Goal: Information Seeking & Learning: Learn about a topic

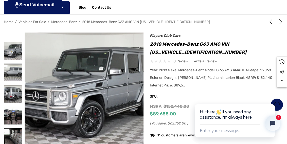
scroll to position [78, 0]
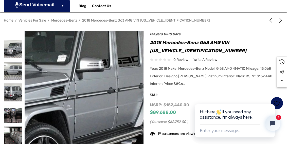
click at [116, 77] on img at bounding box center [27, 105] width 324 height 243
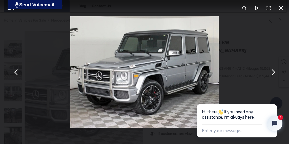
click at [271, 7] on button "You can close this modal content with the ESC key" at bounding box center [269, 8] width 12 height 12
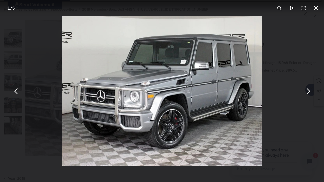
click at [287, 94] on button "You can close this modal content with the ESC key" at bounding box center [308, 91] width 12 height 12
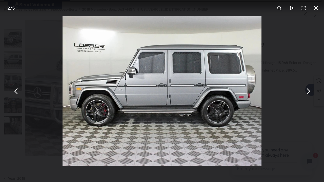
click at [287, 94] on button "You can close this modal content with the ESC key" at bounding box center [308, 91] width 12 height 12
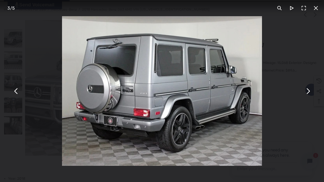
click at [287, 94] on button "You can close this modal content with the ESC key" at bounding box center [308, 91] width 12 height 12
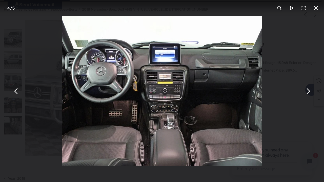
click at [287, 94] on button "You can close this modal content with the ESC key" at bounding box center [308, 91] width 12 height 12
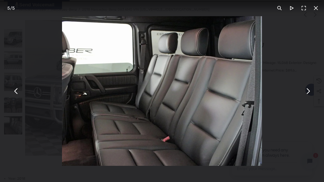
click at [287, 94] on button "You can close this modal content with the ESC key" at bounding box center [308, 91] width 12 height 12
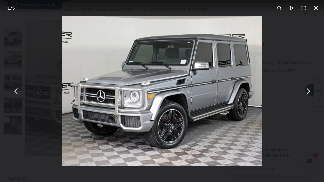
click at [287, 94] on button "You can close this modal content with the ESC key" at bounding box center [308, 91] width 12 height 12
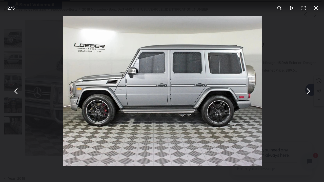
click at [287, 94] on button "You can close this modal content with the ESC key" at bounding box center [308, 91] width 12 height 12
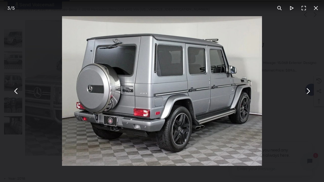
click at [287, 94] on button "You can close this modal content with the ESC key" at bounding box center [308, 91] width 12 height 12
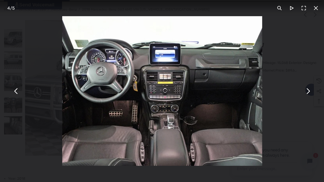
click at [287, 94] on button "You can close this modal content with the ESC key" at bounding box center [308, 91] width 12 height 12
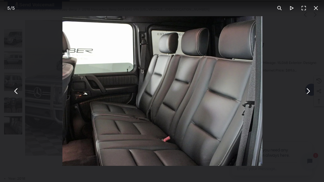
click at [287, 94] on button "You can close this modal content with the ESC key" at bounding box center [308, 91] width 12 height 12
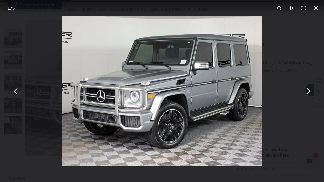
click at [287, 94] on button "You can close this modal content with the ESC key" at bounding box center [308, 91] width 12 height 12
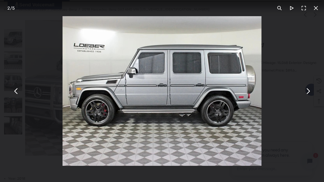
click at [287, 94] on button "You can close this modal content with the ESC key" at bounding box center [308, 91] width 12 height 12
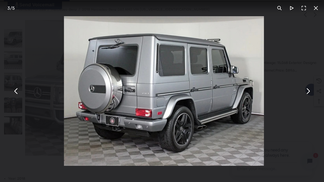
click at [287, 94] on button "You can close this modal content with the ESC key" at bounding box center [308, 91] width 12 height 12
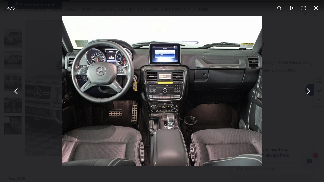
click at [287, 94] on button "You can close this modal content with the ESC key" at bounding box center [308, 91] width 12 height 12
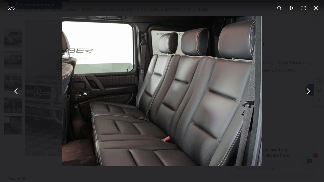
click at [287, 94] on button "You can close this modal content with the ESC key" at bounding box center [308, 91] width 12 height 12
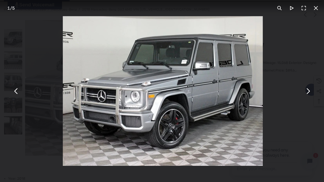
click at [287, 94] on button "You can close this modal content with the ESC key" at bounding box center [308, 91] width 12 height 12
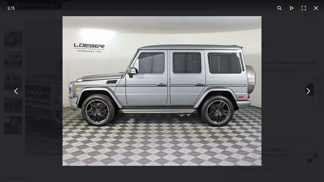
click at [287, 11] on button "You can close this modal content with the ESC key" at bounding box center [316, 8] width 12 height 12
